Goal: Information Seeking & Learning: Learn about a topic

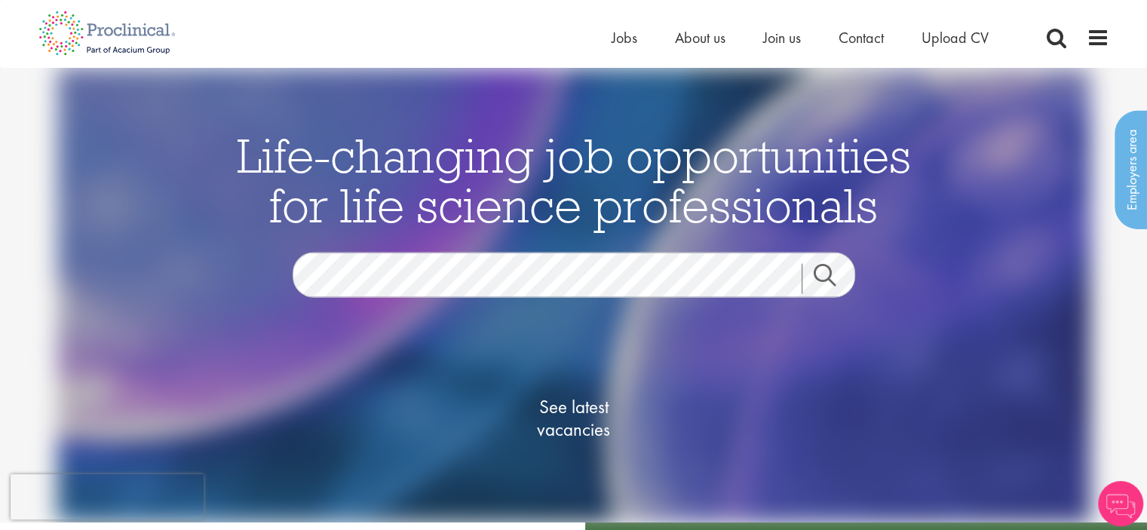
click at [236, 257] on section "Jobs Search" at bounding box center [574, 274] width 732 height 45
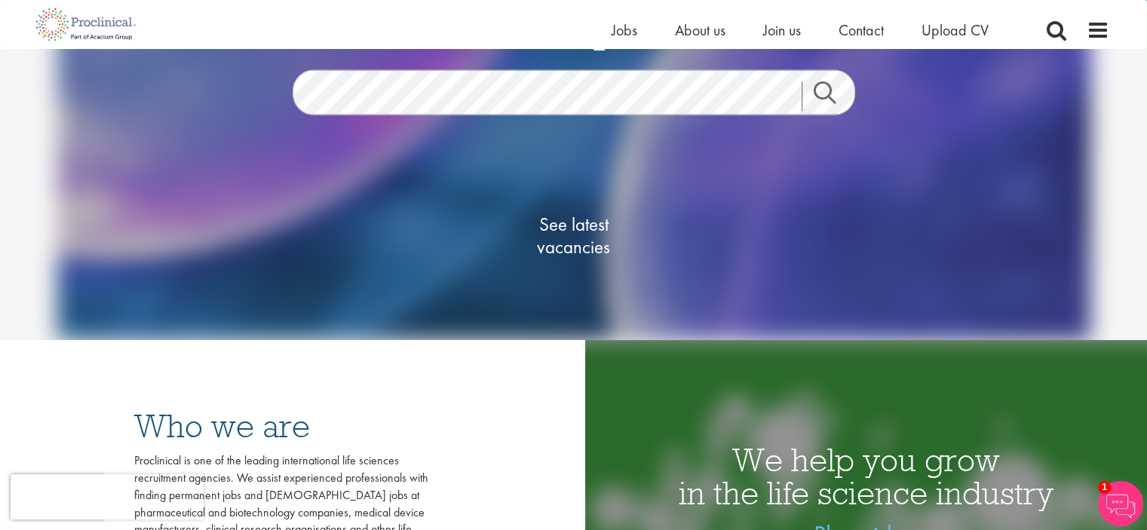
scroll to position [151, 0]
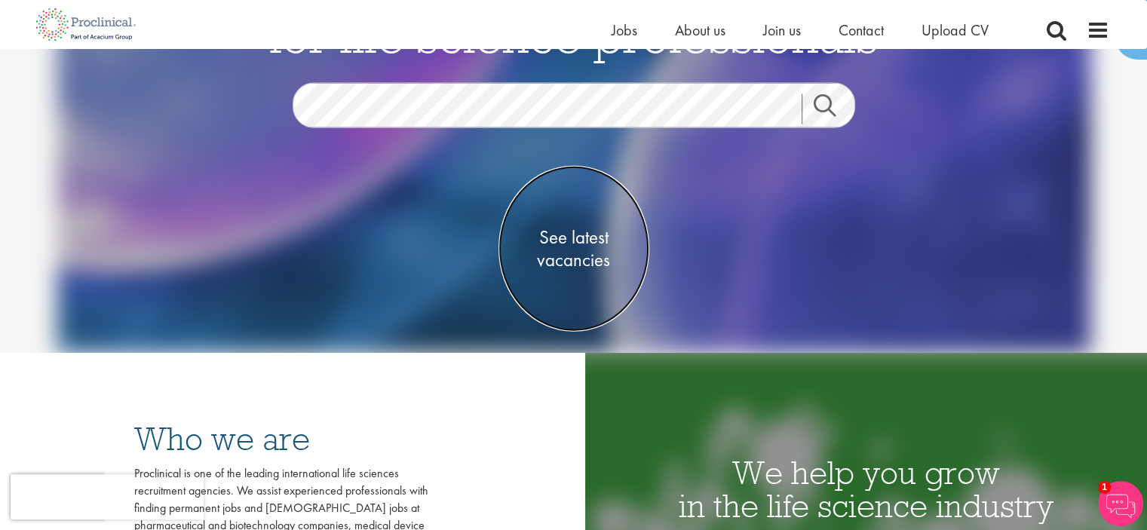
click at [579, 232] on span "See latest vacancies" at bounding box center [574, 248] width 151 height 45
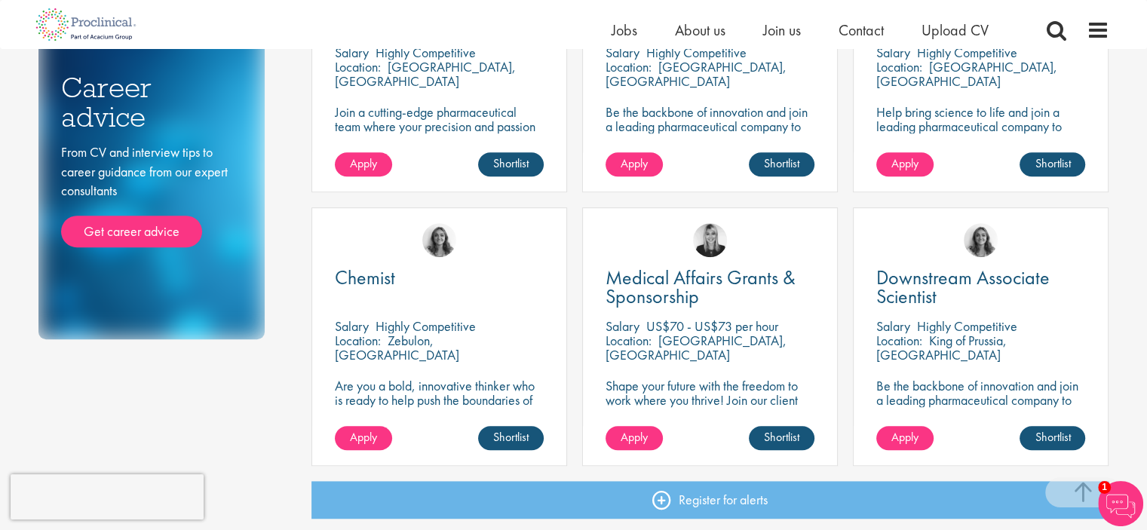
scroll to position [1056, 0]
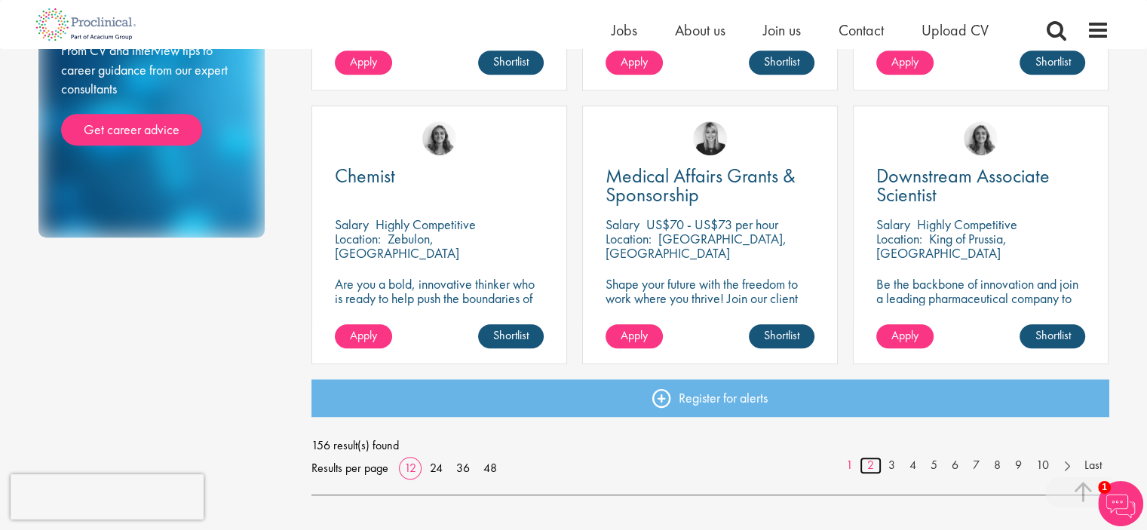
click at [875, 467] on link "2" at bounding box center [871, 465] width 22 height 17
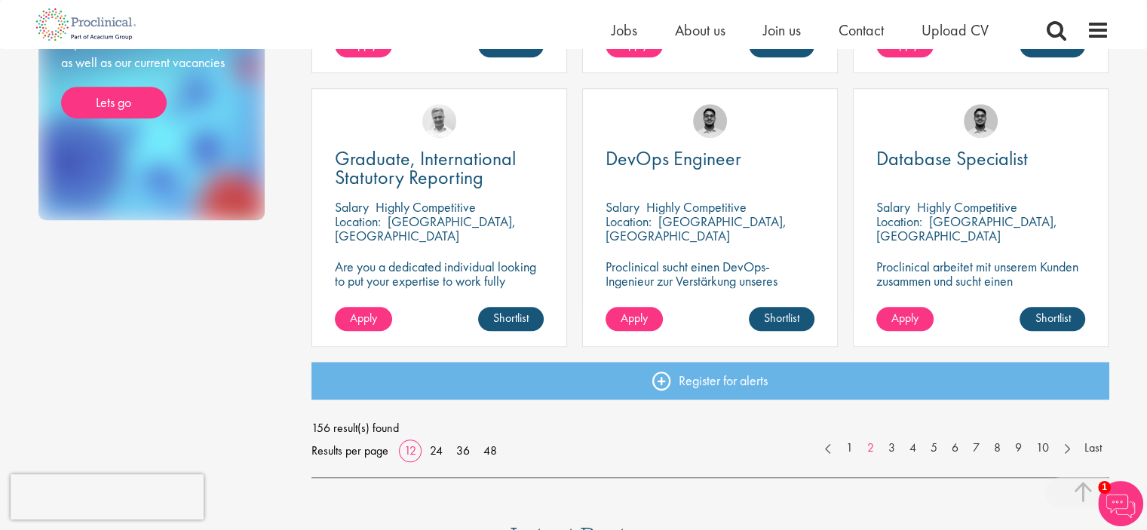
scroll to position [1131, 0]
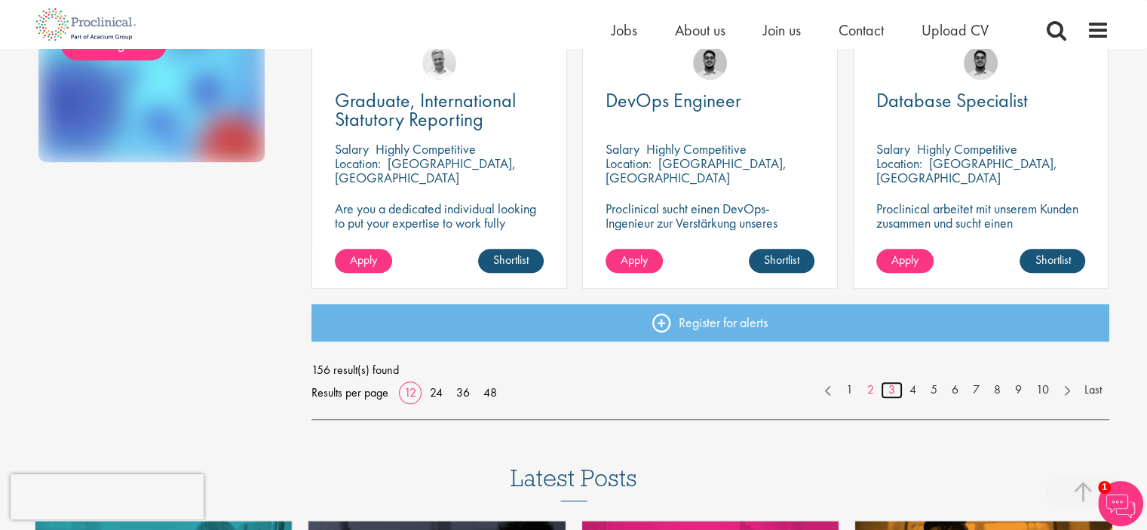
click at [890, 393] on link "3" at bounding box center [892, 390] width 22 height 17
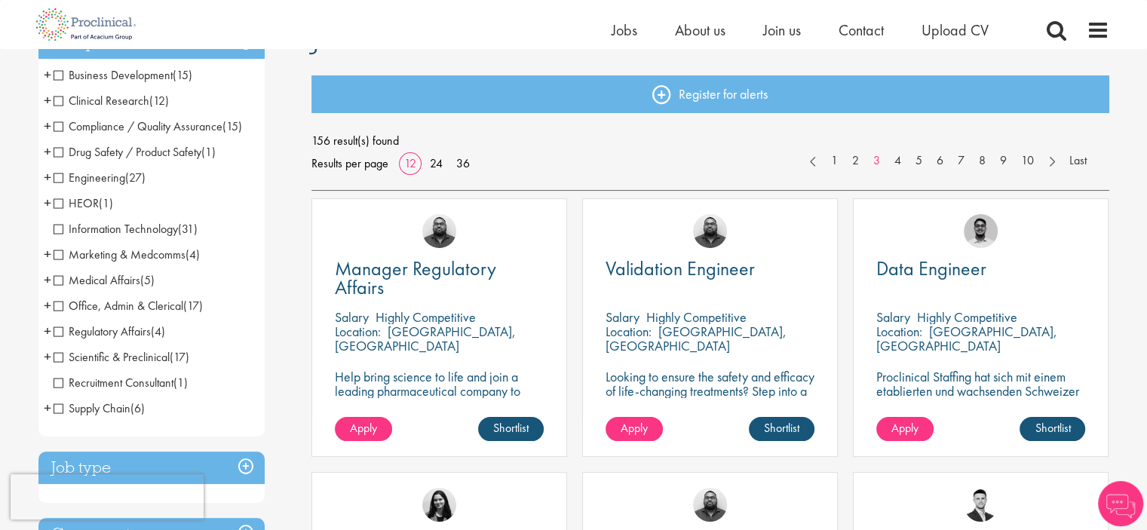
scroll to position [151, 0]
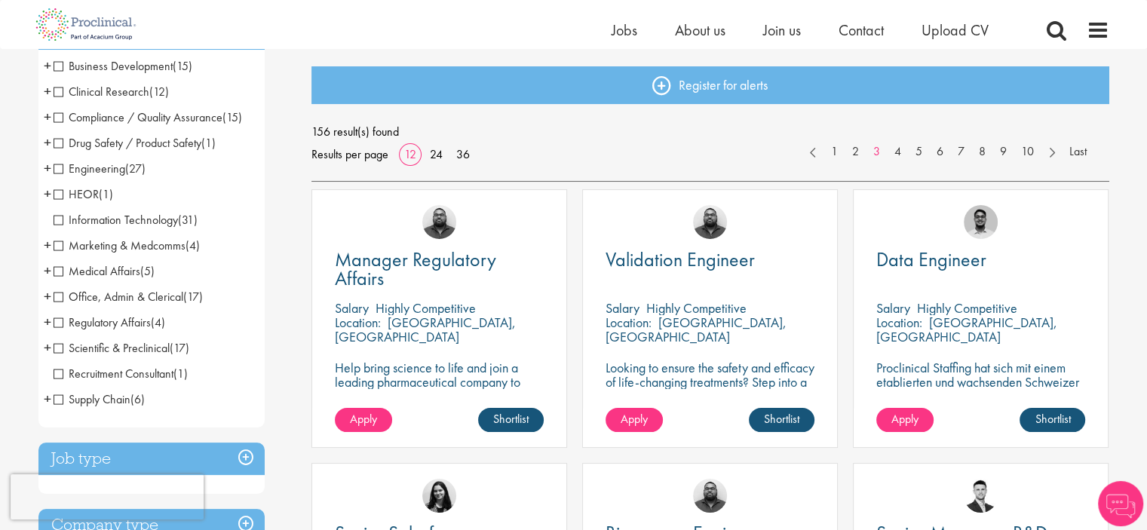
click at [697, 315] on p "[GEOGRAPHIC_DATA], [GEOGRAPHIC_DATA]" at bounding box center [696, 330] width 181 height 32
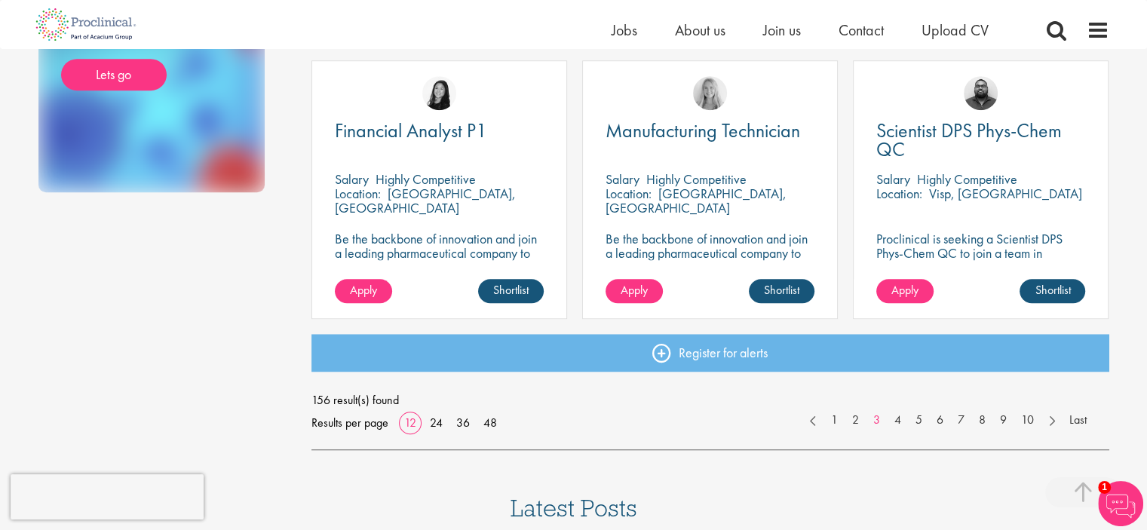
scroll to position [1131, 0]
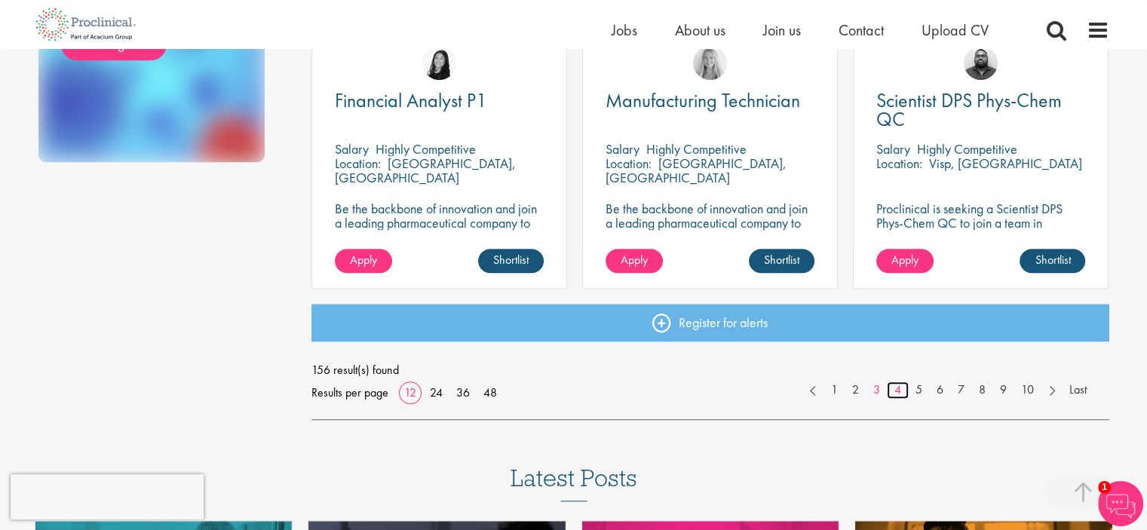
click at [892, 390] on link "4" at bounding box center [898, 390] width 22 height 17
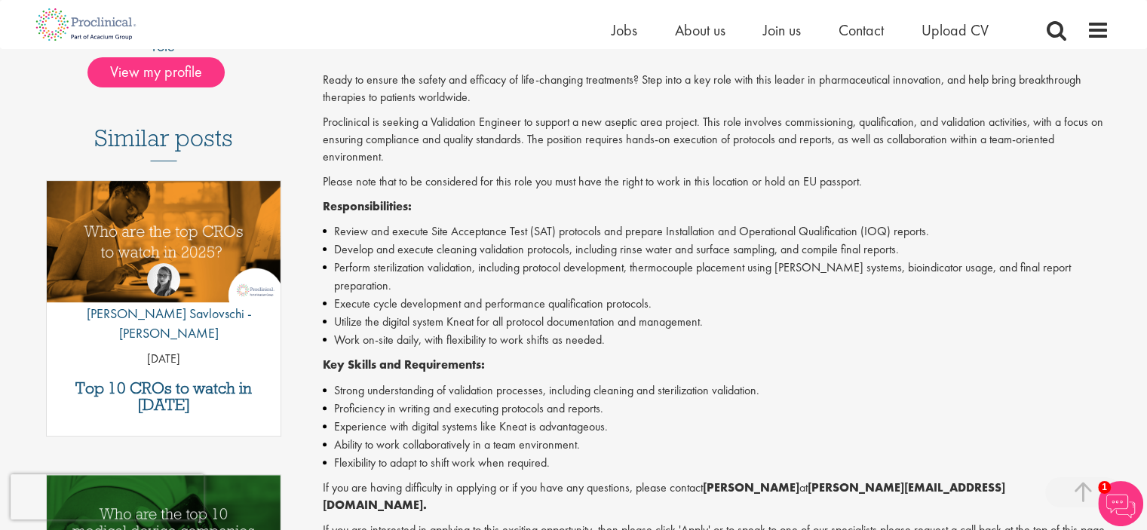
scroll to position [528, 0]
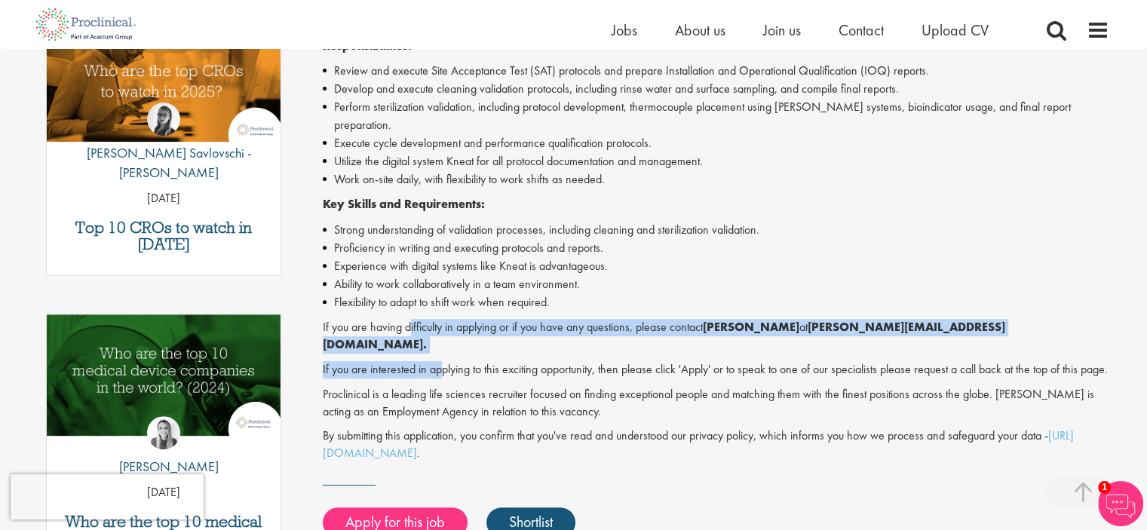
drag, startPoint x: 409, startPoint y: 309, endPoint x: 444, endPoint y: 324, distance: 37.8
click at [444, 324] on div "Ready to ensure the safety and efficacy of life-changing treatments? Step into …" at bounding box center [716, 186] width 787 height 551
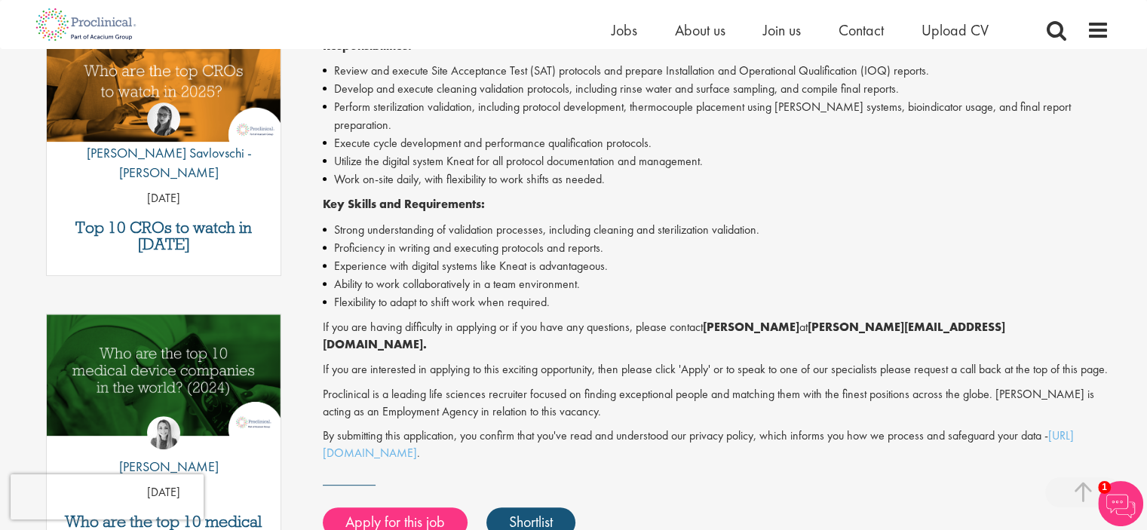
click at [460, 361] on p "If you are interested in applying to this exciting opportunity, then please cli…" at bounding box center [716, 369] width 787 height 17
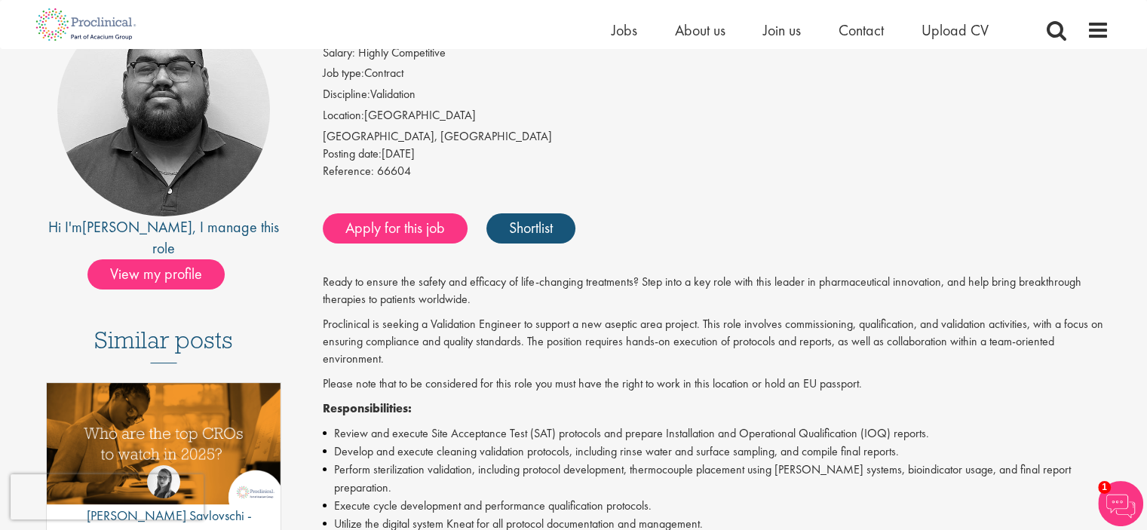
scroll to position [75, 0]
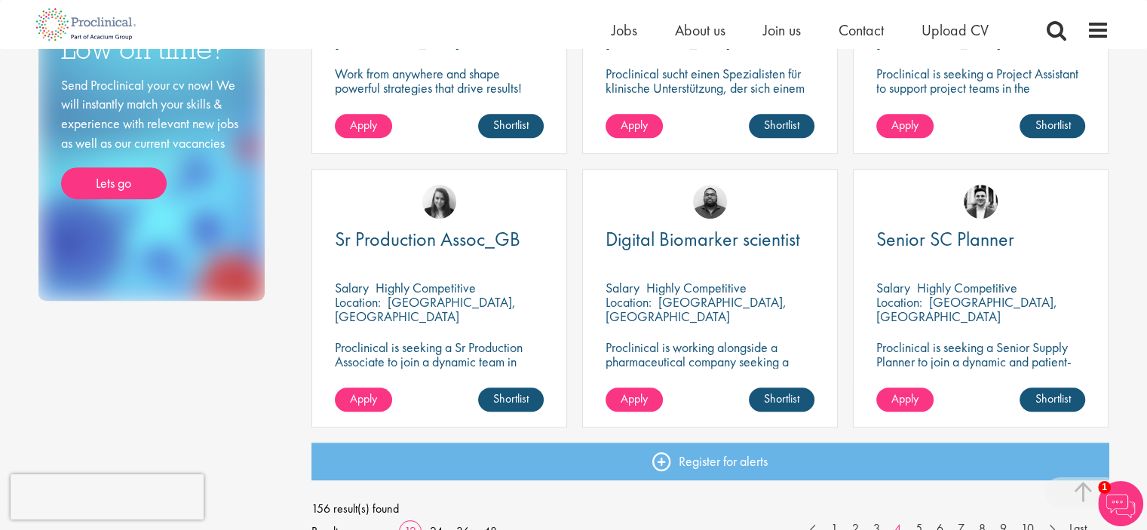
scroll to position [1056, 0]
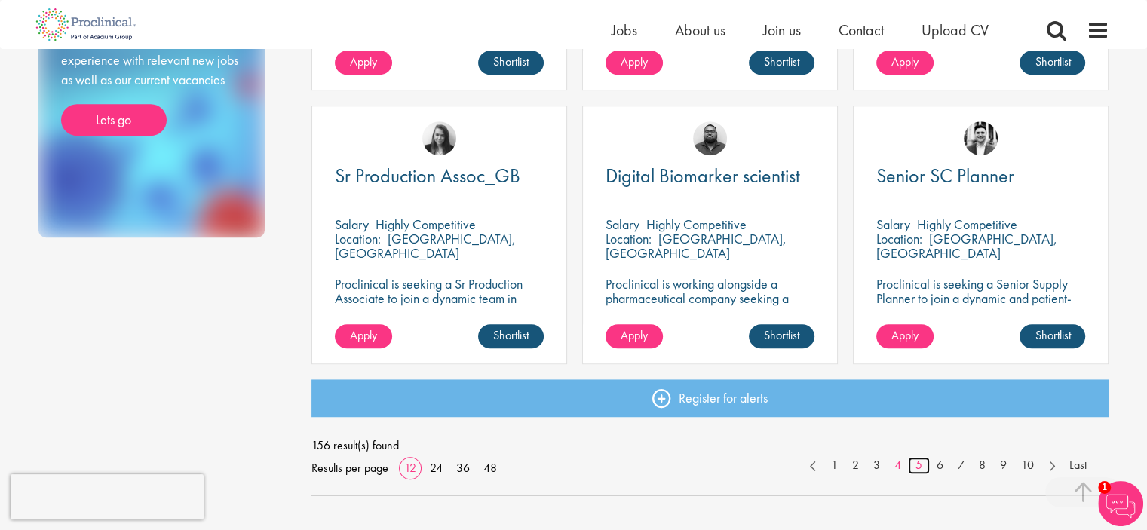
click at [916, 464] on link "5" at bounding box center [919, 465] width 22 height 17
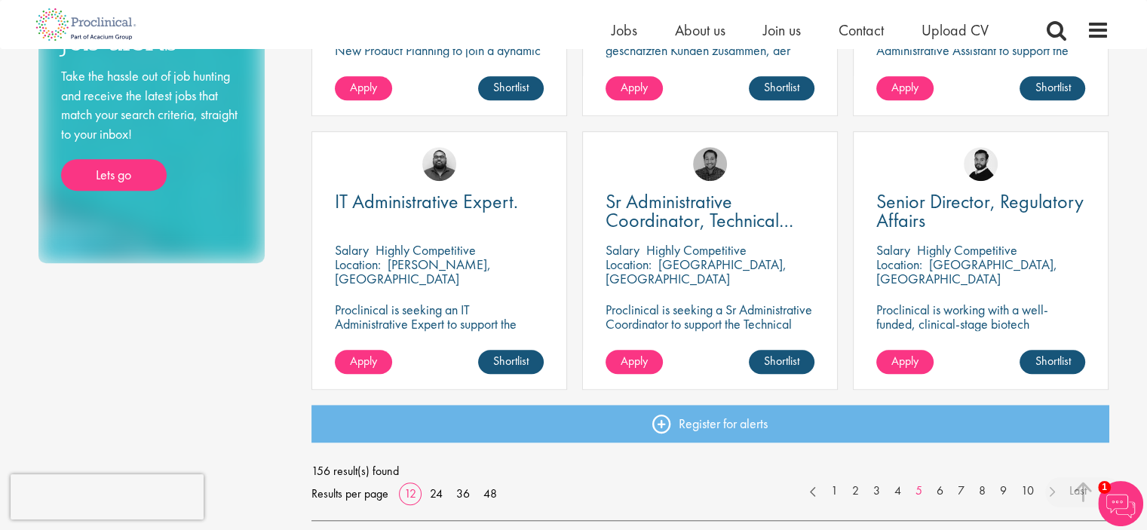
scroll to position [1056, 0]
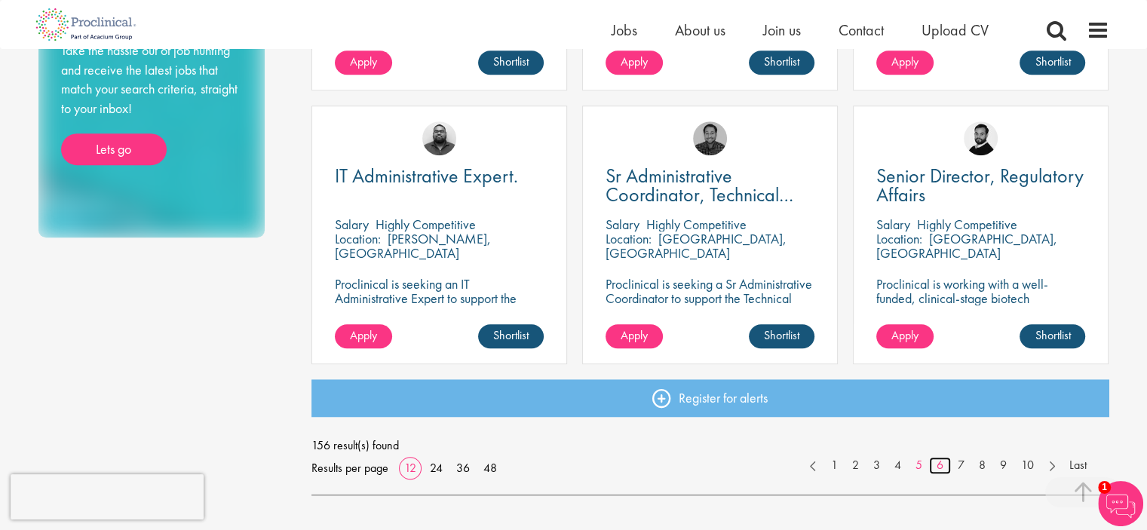
click at [935, 464] on link "6" at bounding box center [940, 465] width 22 height 17
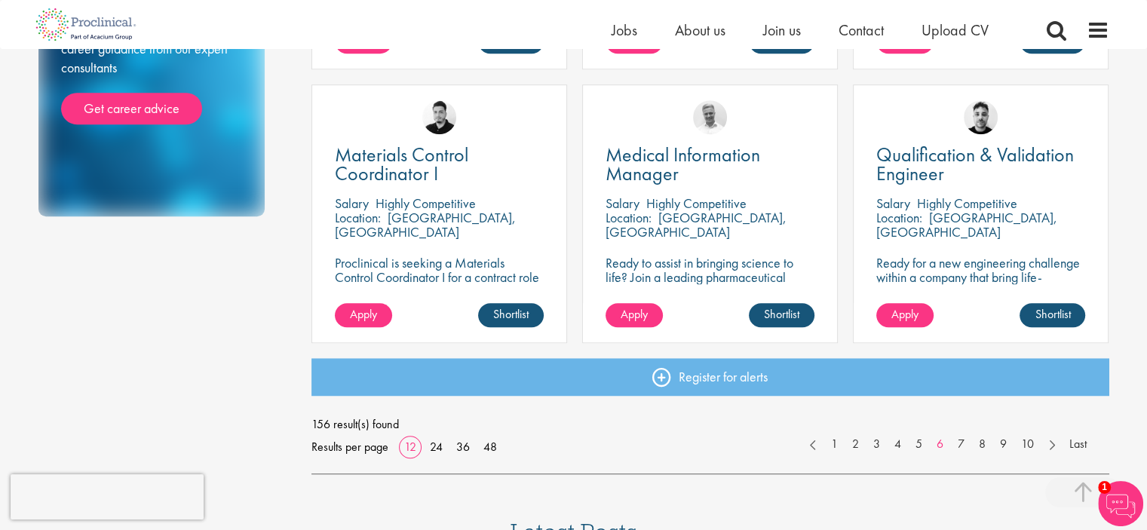
scroll to position [1131, 0]
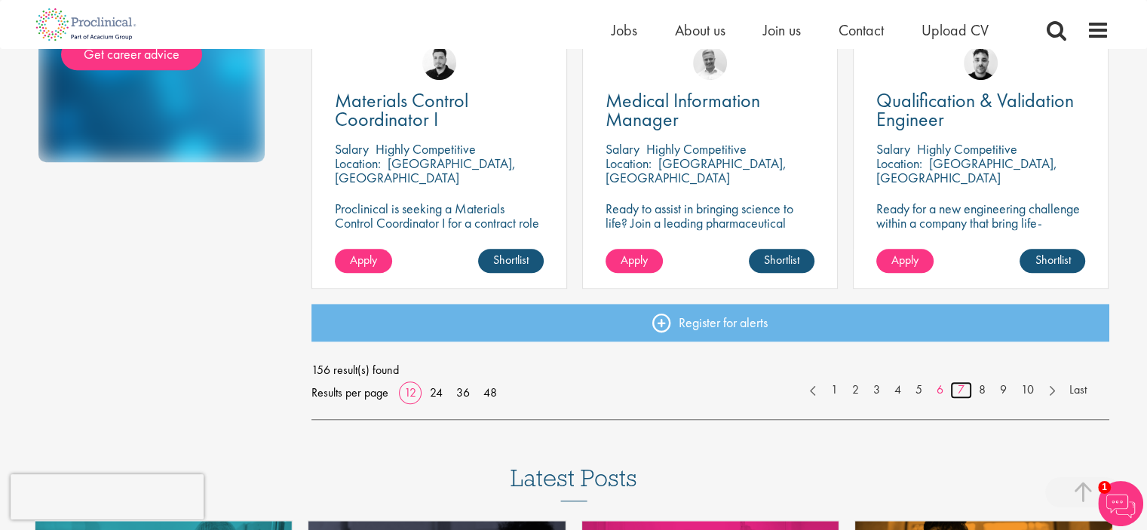
click at [964, 391] on link "7" at bounding box center [961, 390] width 22 height 17
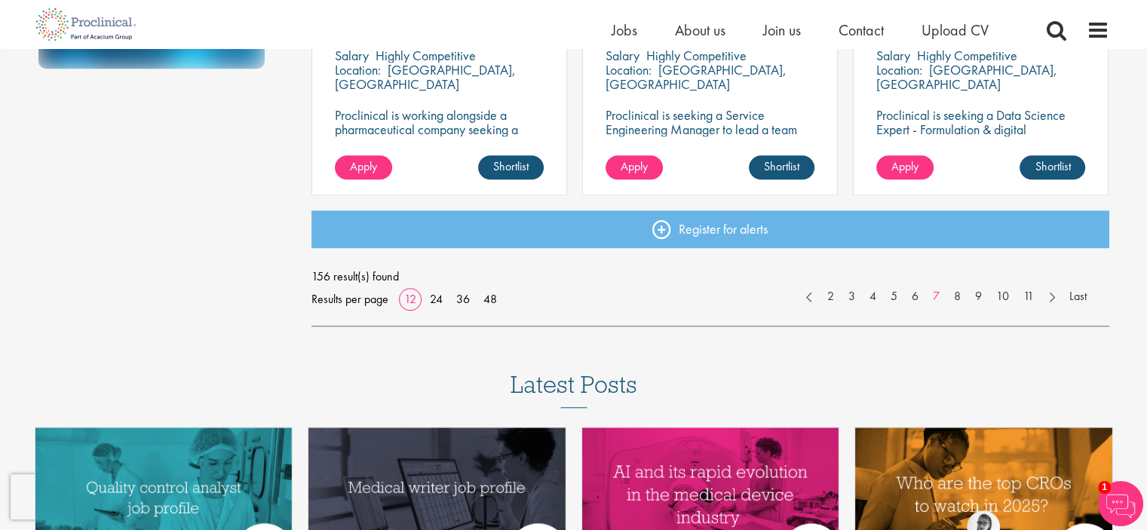
scroll to position [1131, 0]
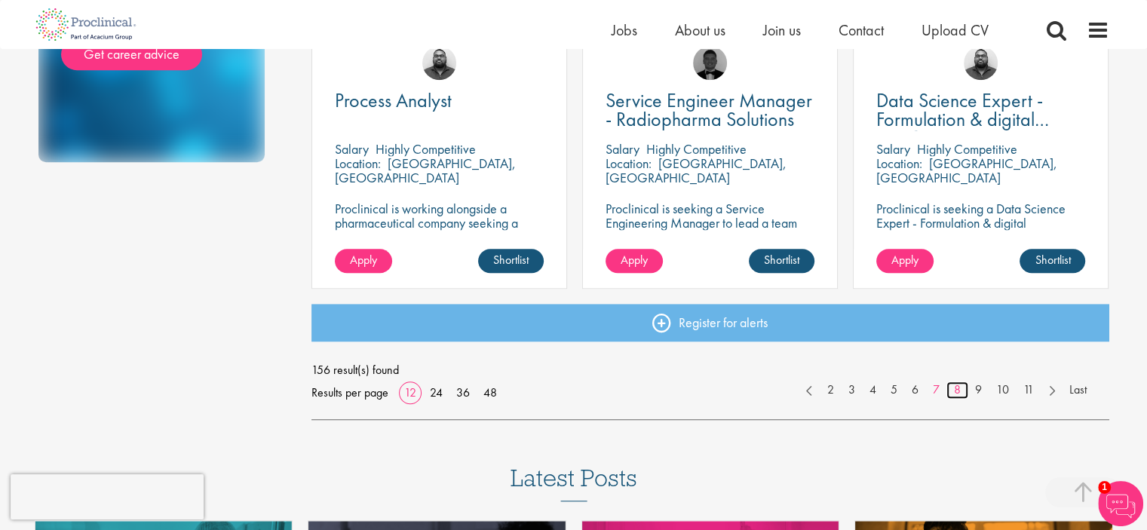
click at [958, 391] on link "8" at bounding box center [958, 390] width 22 height 17
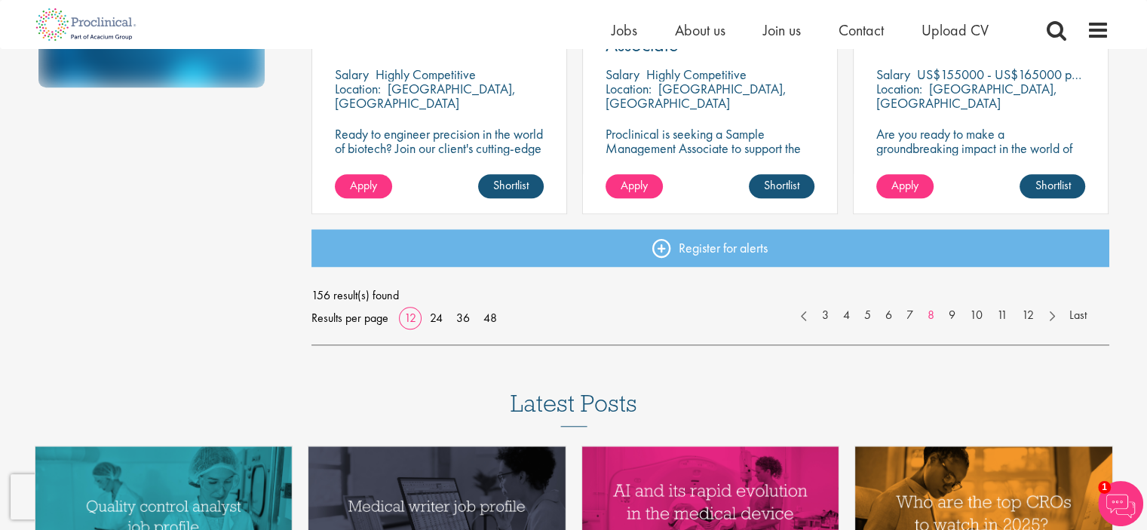
scroll to position [1207, 0]
click at [953, 316] on link "9" at bounding box center [952, 314] width 22 height 17
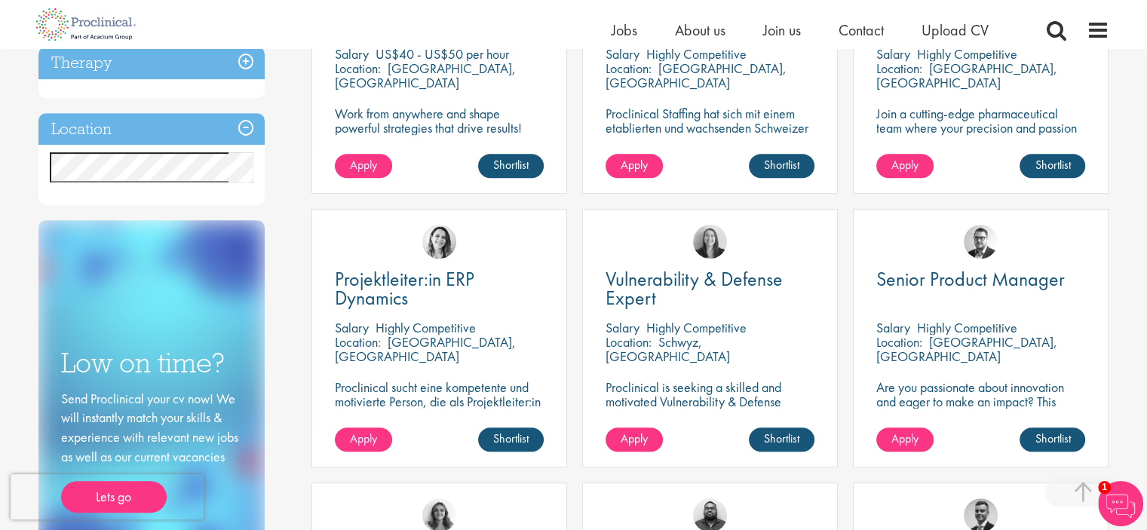
scroll to position [1056, 0]
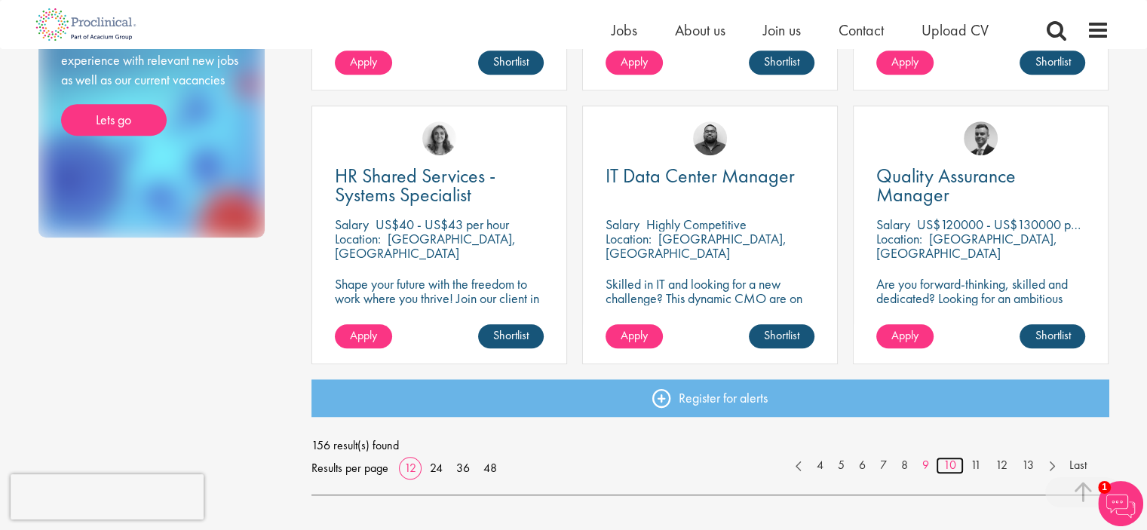
click at [953, 464] on link "10" at bounding box center [950, 465] width 28 height 17
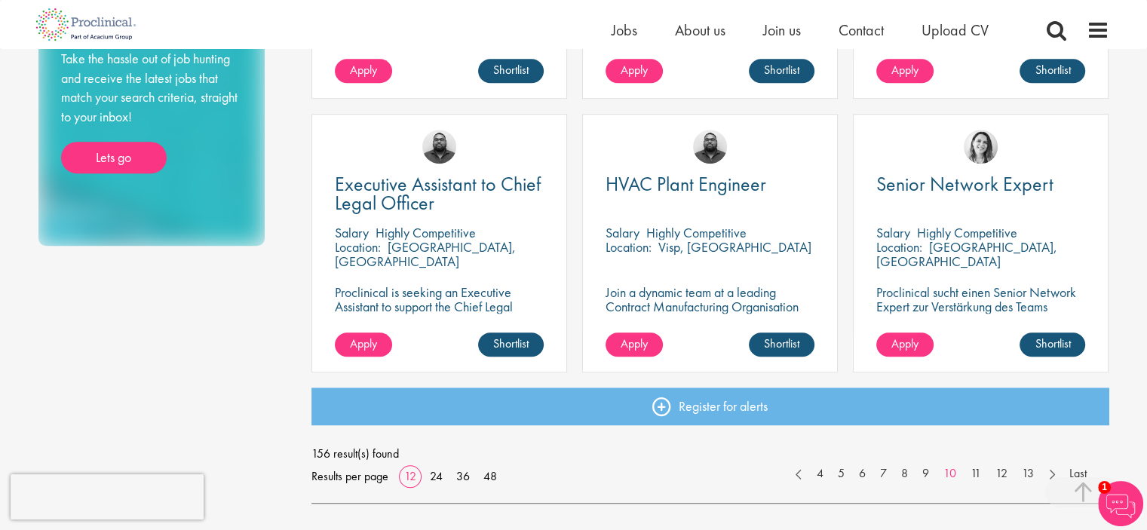
scroll to position [1056, 0]
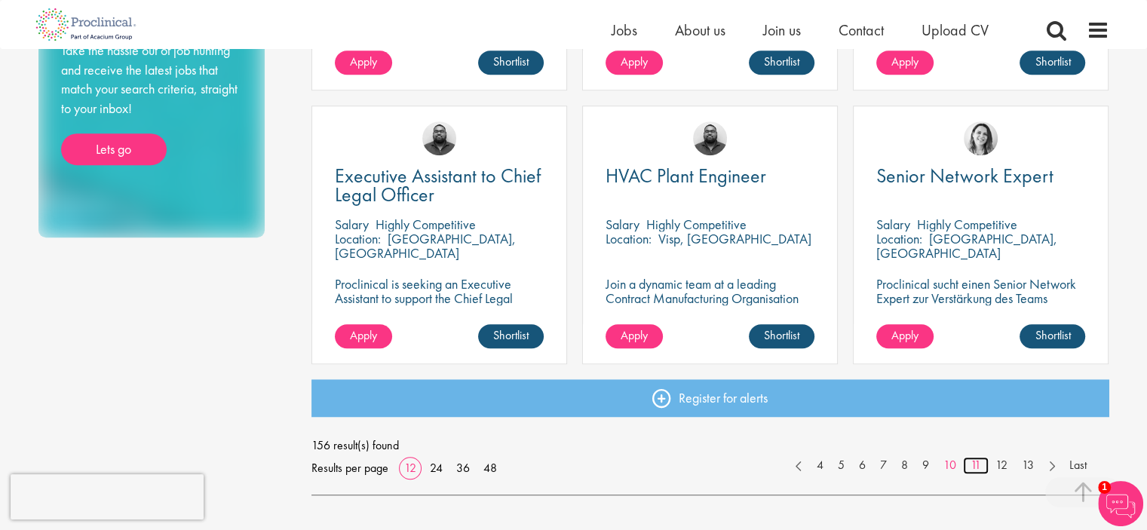
click at [969, 465] on link "11" at bounding box center [976, 465] width 26 height 17
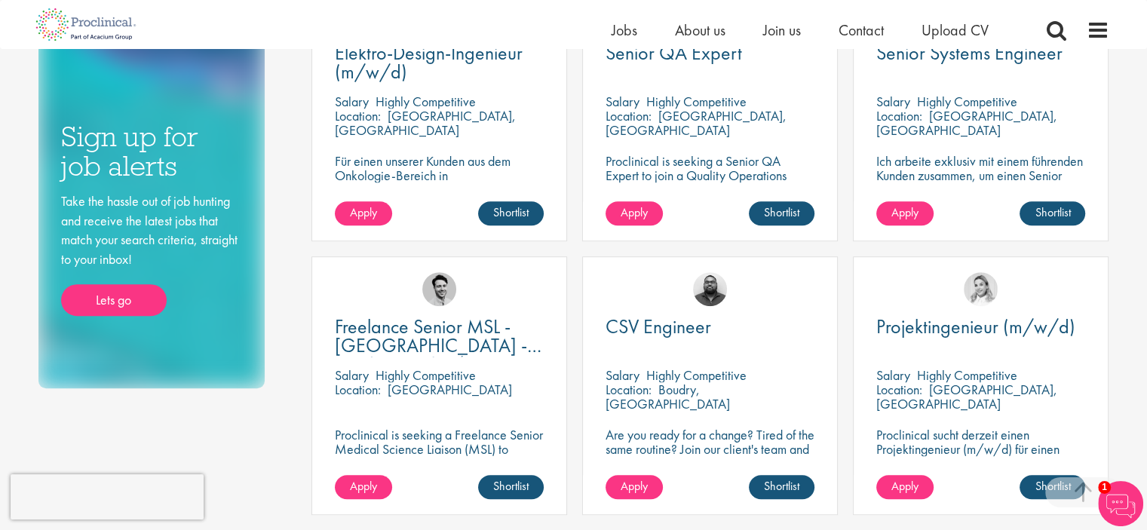
scroll to position [1131, 0]
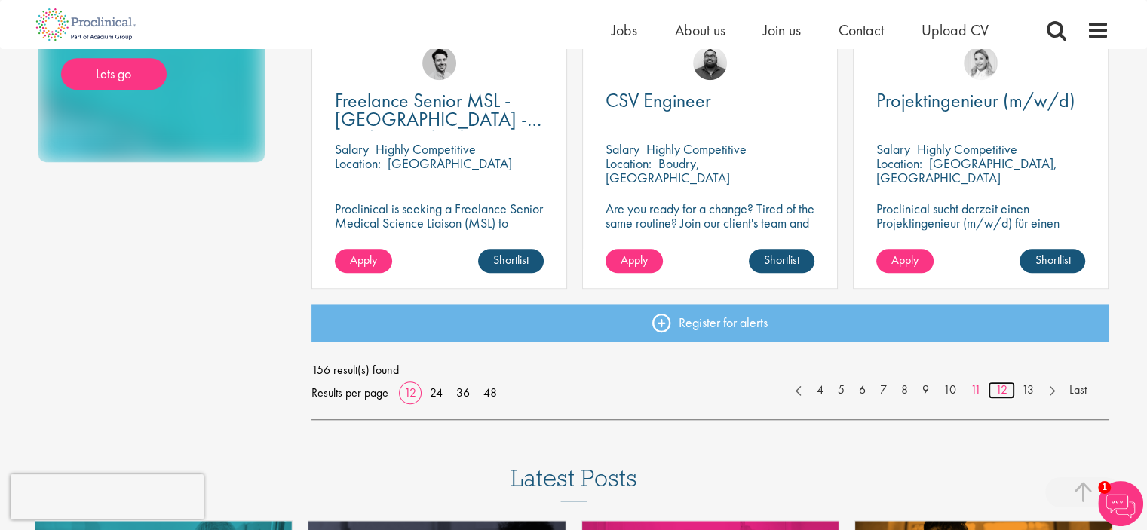
click at [1003, 389] on link "12" at bounding box center [1001, 390] width 27 height 17
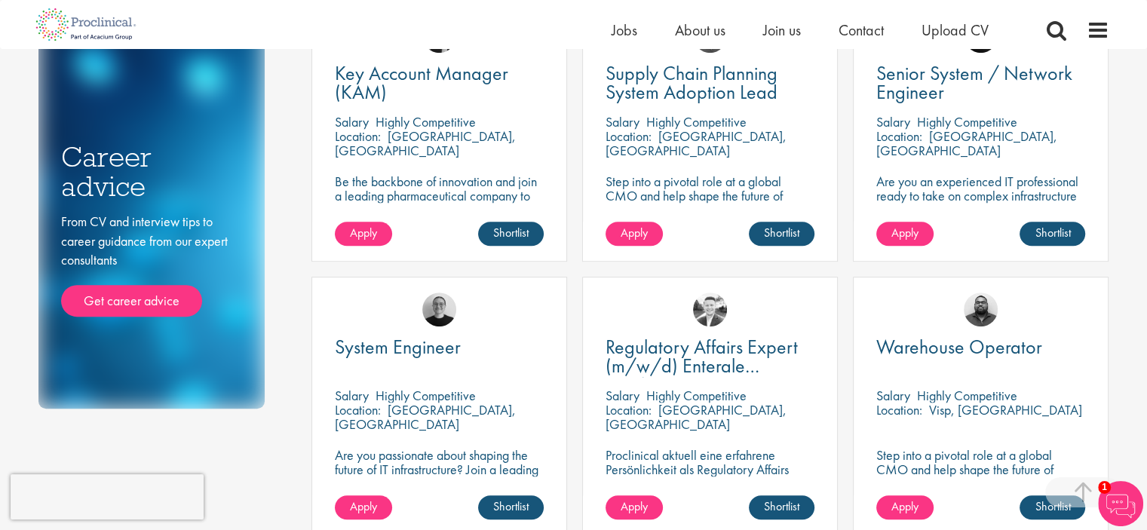
scroll to position [1056, 0]
